Goal: Find specific page/section: Find specific page/section

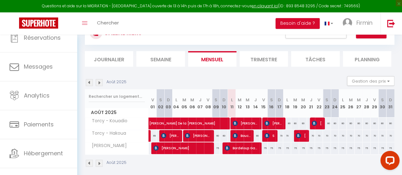
scroll to position [28, 0]
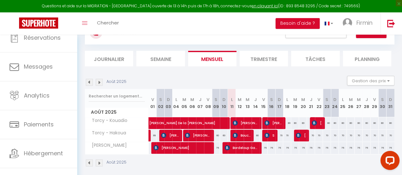
click at [90, 83] on img at bounding box center [89, 82] width 7 height 7
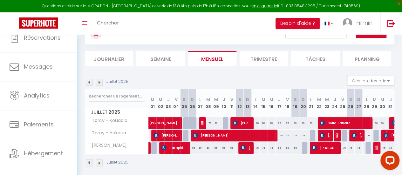
click at [90, 83] on img at bounding box center [89, 82] width 7 height 7
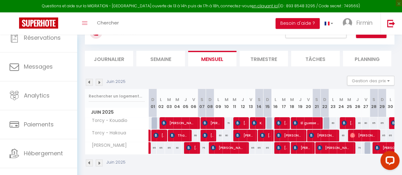
click at [90, 83] on img at bounding box center [89, 82] width 7 height 7
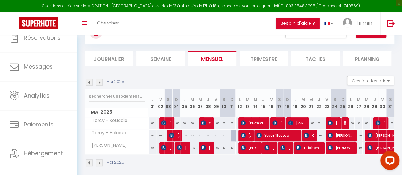
click at [90, 83] on img at bounding box center [89, 82] width 7 height 7
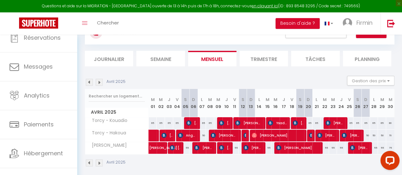
click at [90, 83] on img at bounding box center [89, 82] width 7 height 7
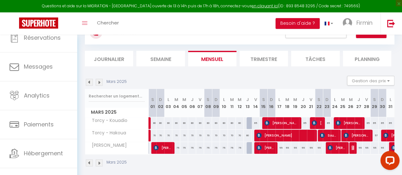
click at [90, 83] on img at bounding box center [89, 82] width 7 height 7
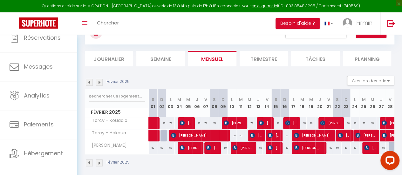
click at [90, 83] on img at bounding box center [89, 82] width 7 height 7
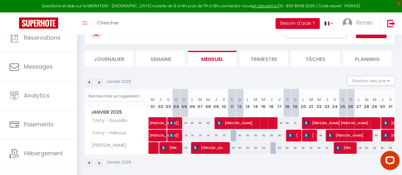
click at [90, 83] on img at bounding box center [89, 82] width 7 height 7
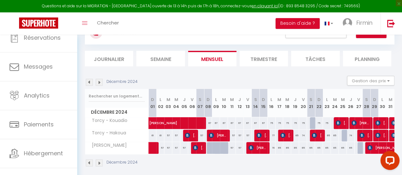
click at [90, 83] on img at bounding box center [89, 82] width 7 height 7
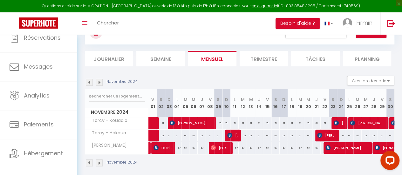
click at [90, 83] on img at bounding box center [89, 82] width 7 height 7
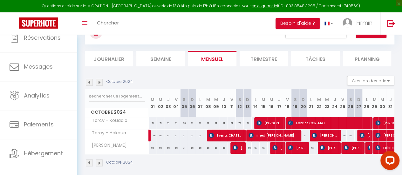
click at [90, 83] on img at bounding box center [89, 82] width 7 height 7
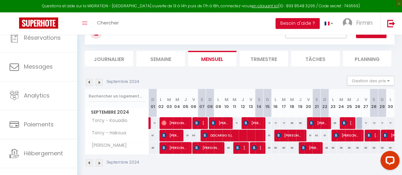
click at [90, 83] on img at bounding box center [89, 82] width 7 height 7
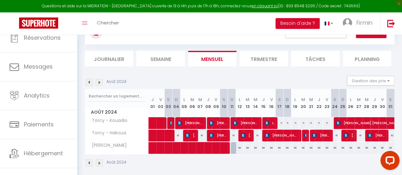
scroll to position [0, 0]
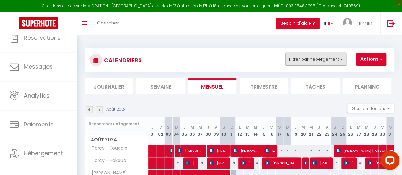
click at [342, 61] on button "Filtrer par hébergement" at bounding box center [315, 59] width 61 height 13
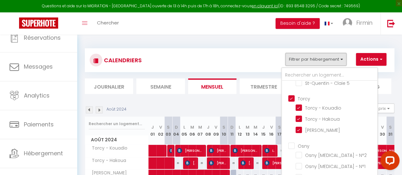
scroll to position [153, 0]
click at [293, 95] on input "Torcy" at bounding box center [335, 98] width 95 height 6
checkbox input "false"
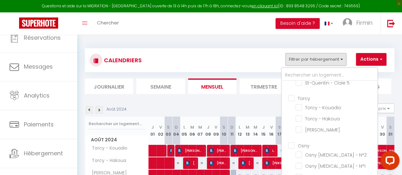
checkbox input "false"
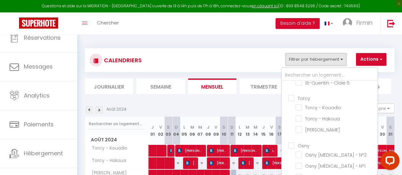
checkbox input "false"
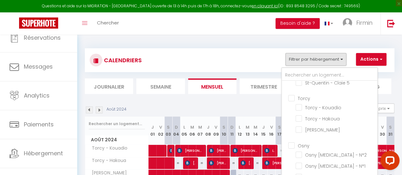
checkbox input "false"
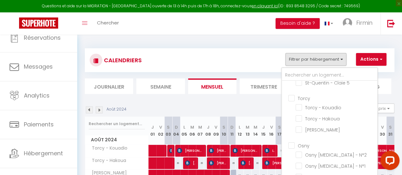
checkbox input "false"
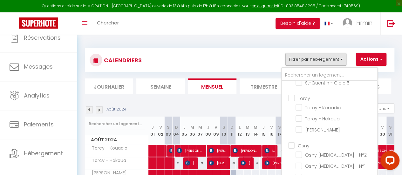
checkbox input "false"
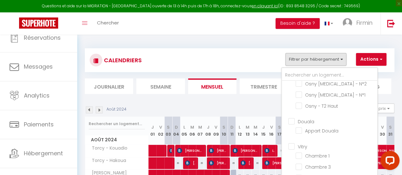
scroll to position [248, 0]
click at [291, 119] on input "Vitry" at bounding box center [335, 122] width 95 height 6
checkbox input "true"
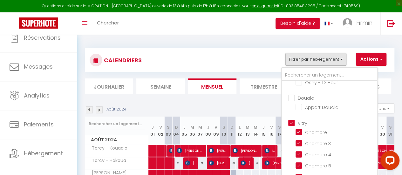
checkbox input "false"
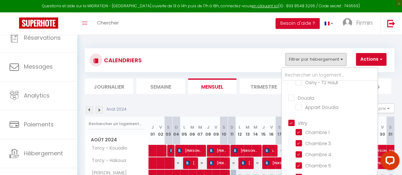
checkbox input "false"
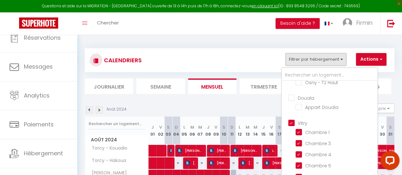
checkbox input "false"
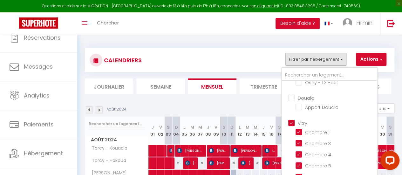
checkbox input "true"
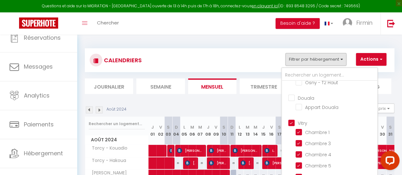
scroll to position [37, 0]
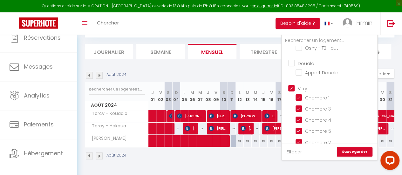
click at [351, 149] on link "Sauvegarder" at bounding box center [355, 152] width 36 height 10
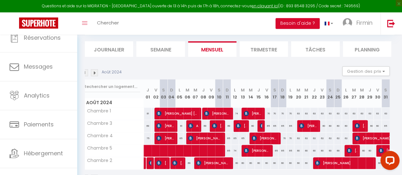
scroll to position [0, 0]
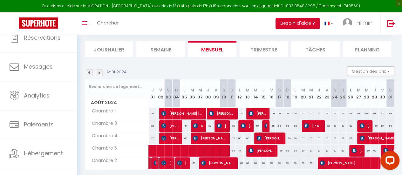
click at [88, 72] on img at bounding box center [89, 72] width 7 height 7
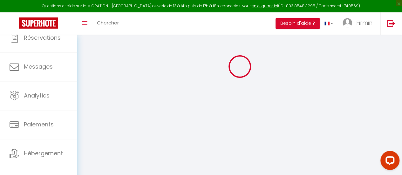
scroll to position [37, 0]
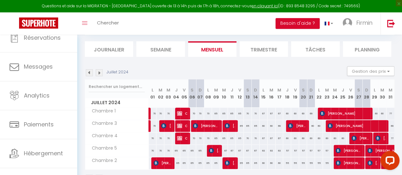
click at [88, 72] on img at bounding box center [89, 72] width 7 height 7
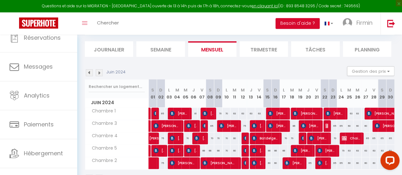
click at [88, 72] on img at bounding box center [89, 72] width 7 height 7
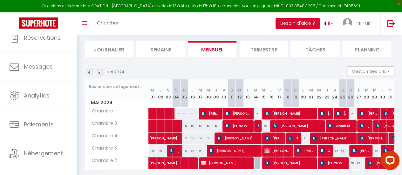
click at [88, 72] on img at bounding box center [89, 72] width 7 height 7
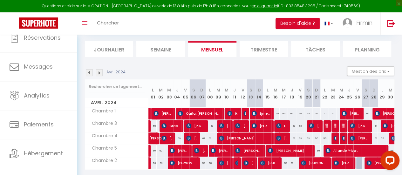
click at [88, 72] on img at bounding box center [89, 72] width 7 height 7
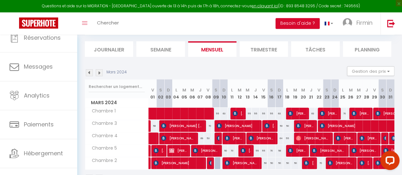
click at [88, 72] on img at bounding box center [89, 72] width 7 height 7
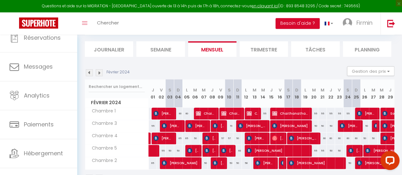
click at [88, 72] on img at bounding box center [89, 72] width 7 height 7
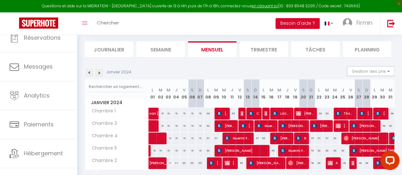
click at [88, 72] on img at bounding box center [89, 72] width 7 height 7
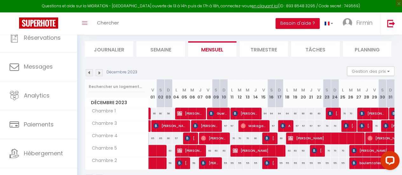
click at [88, 72] on img at bounding box center [89, 72] width 7 height 7
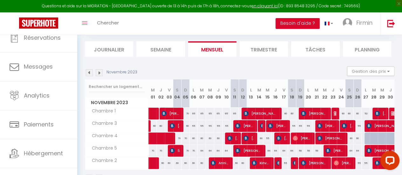
click at [88, 72] on img at bounding box center [89, 72] width 7 height 7
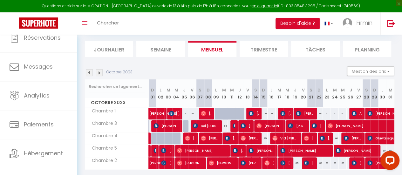
click at [100, 73] on img at bounding box center [99, 72] width 7 height 7
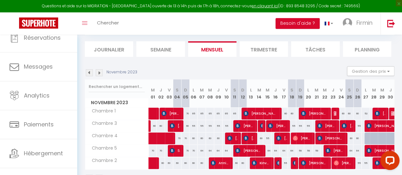
click at [100, 73] on img at bounding box center [99, 72] width 7 height 7
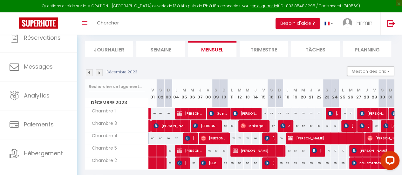
click at [100, 73] on img at bounding box center [99, 72] width 7 height 7
